Goal: Entertainment & Leisure: Consume media (video, audio)

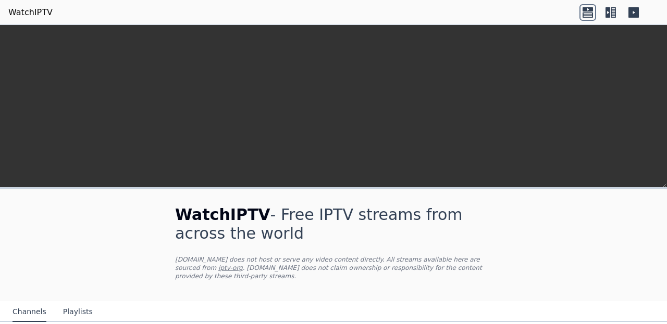
scroll to position [275, 0]
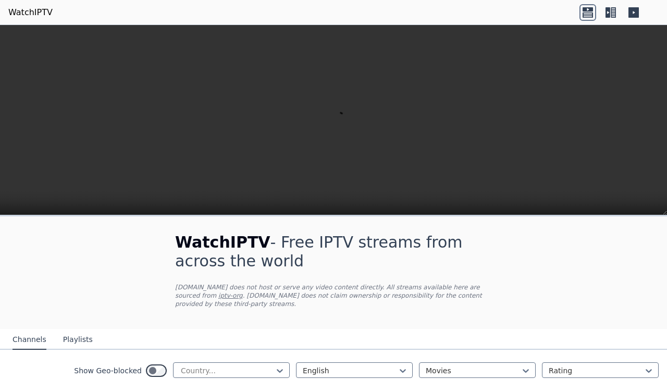
scroll to position [130, 0]
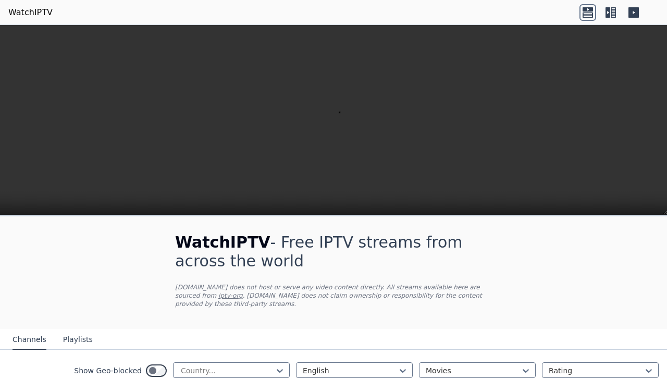
scroll to position [141, 0]
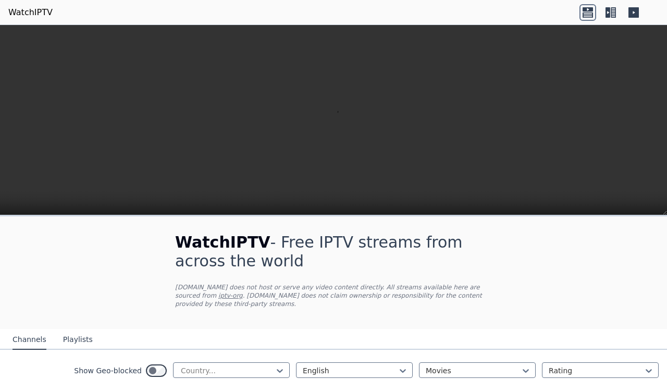
scroll to position [132, 0]
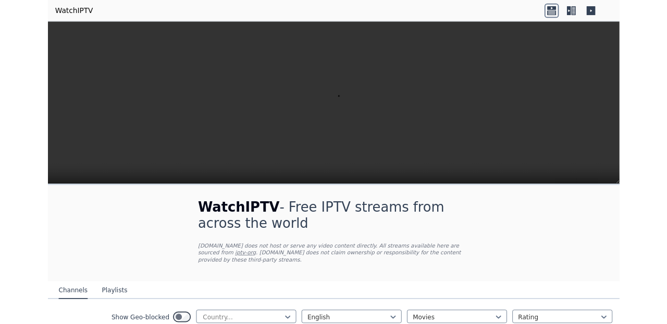
scroll to position [0, 0]
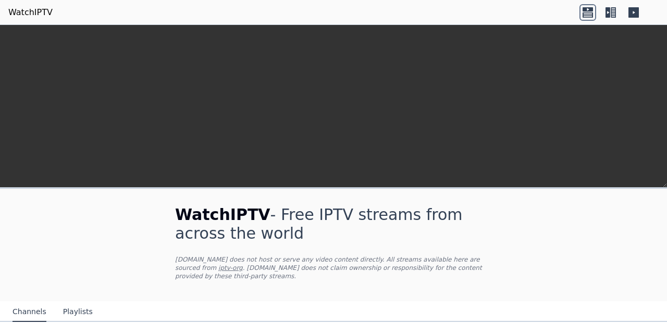
scroll to position [129, 0]
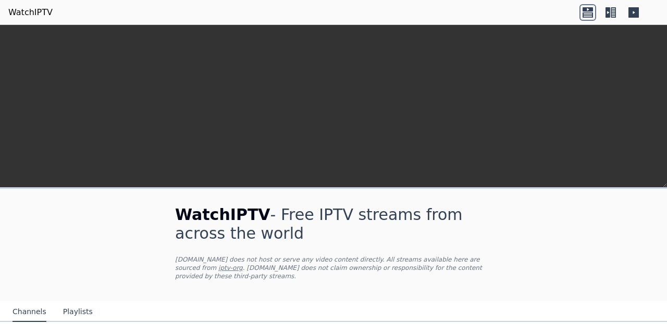
scroll to position [382, 0]
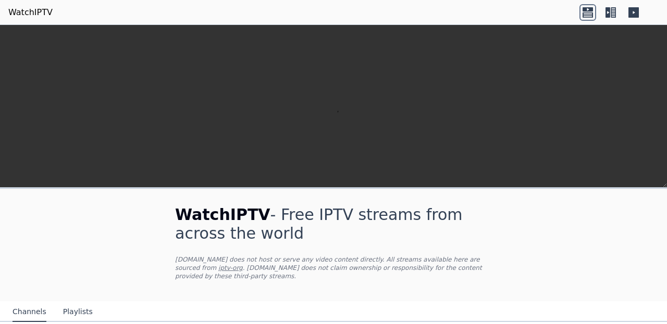
scroll to position [960, 0]
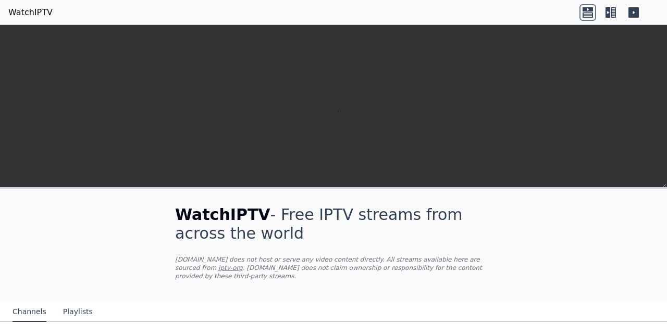
scroll to position [1147, 0]
